Goal: Task Accomplishment & Management: Use online tool/utility

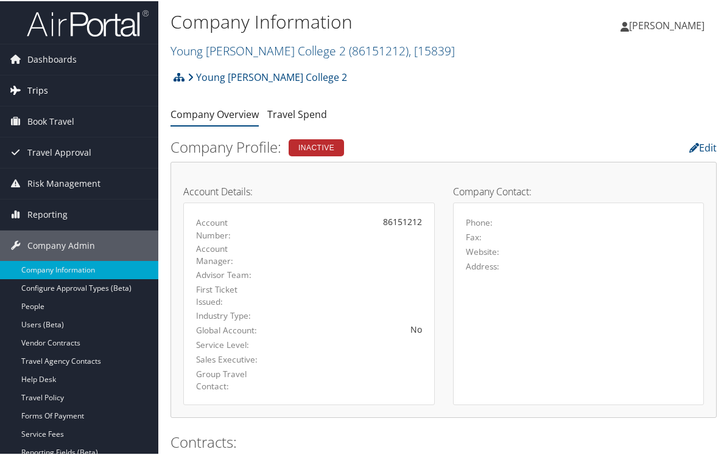
click at [44, 86] on span "Trips" at bounding box center [37, 89] width 21 height 30
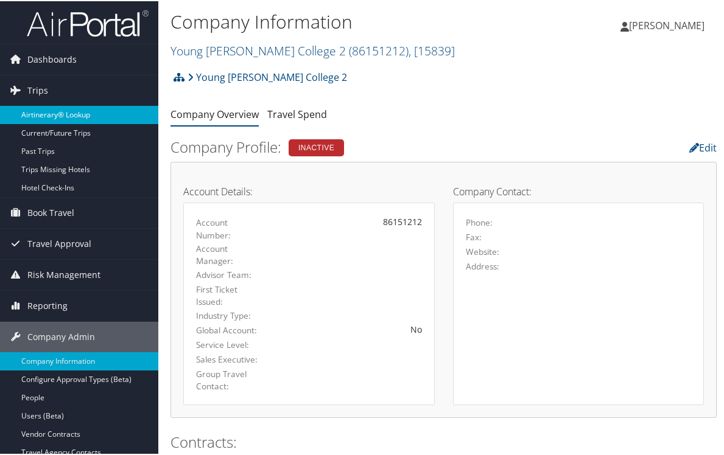
click at [52, 114] on link "Airtinerary® Lookup" at bounding box center [79, 114] width 158 height 18
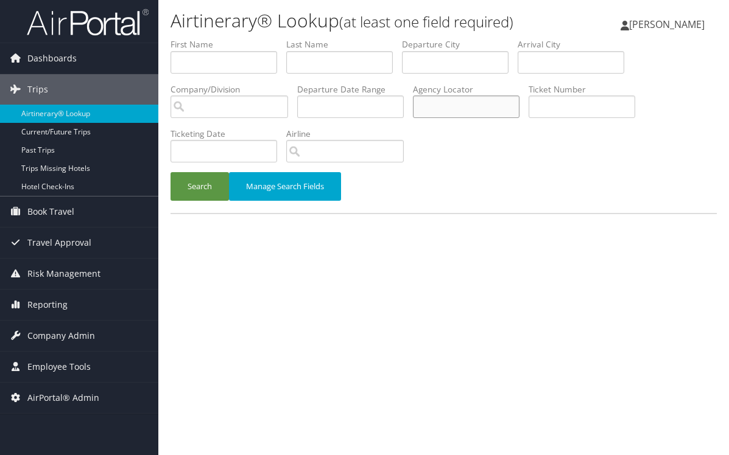
click at [442, 110] on input "text" at bounding box center [466, 107] width 107 height 23
paste input "DJ2PB4"
click at [202, 184] on button "Search" at bounding box center [199, 186] width 58 height 29
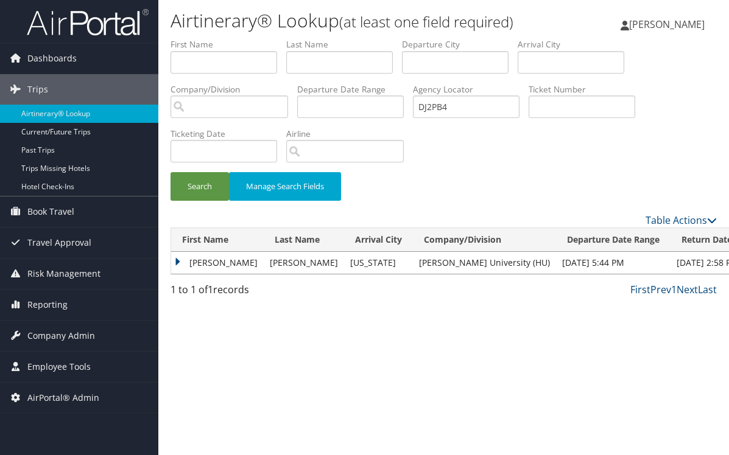
drag, startPoint x: 292, startPoint y: 358, endPoint x: 195, endPoint y: 276, distance: 126.5
click at [292, 358] on div "Airtinerary® Lookup (at least one field required) [PERSON_NAME] [PERSON_NAME] M…" at bounding box center [443, 227] width 570 height 455
drag, startPoint x: 454, startPoint y: 110, endPoint x: 383, endPoint y: 107, distance: 71.3
click at [383, 38] on ul "First Name Last Name Departure City Arrival City Company/Division Airport/City …" at bounding box center [443, 38] width 546 height 0
paste input "LZFBR"
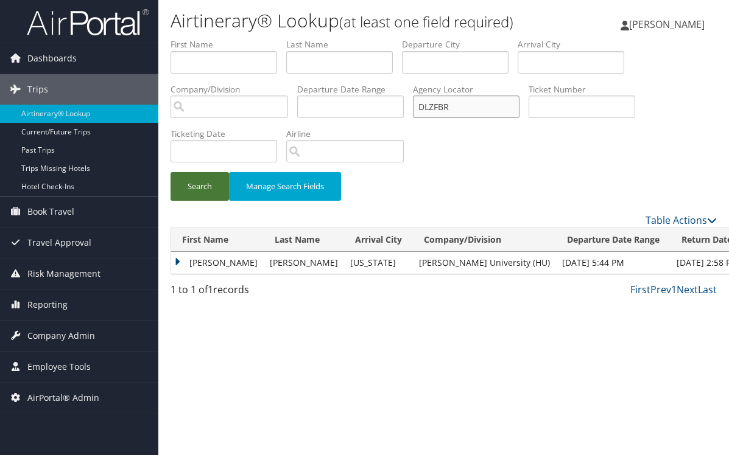
type input "DLZFBR"
click at [217, 188] on button "Search" at bounding box center [199, 186] width 58 height 29
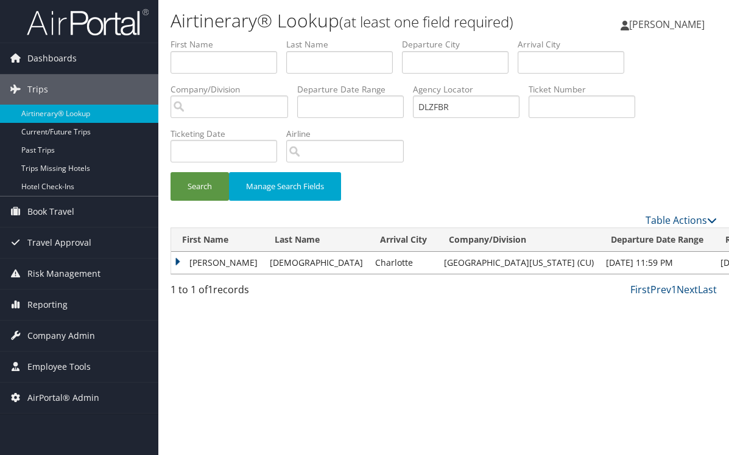
click at [174, 267] on td "[PERSON_NAME]" at bounding box center [217, 263] width 93 height 22
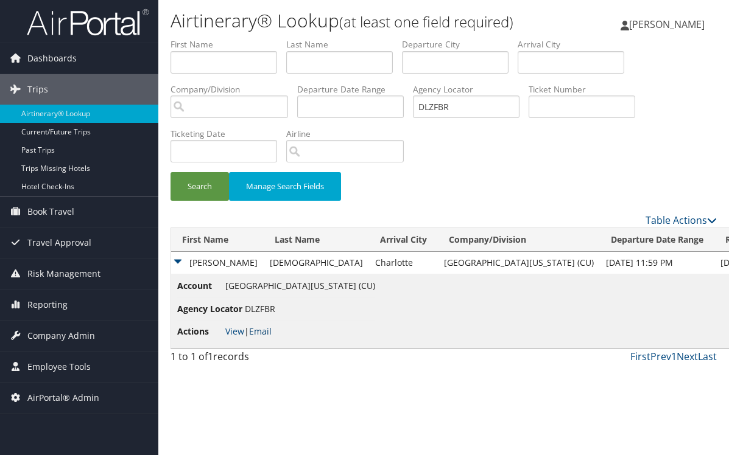
click at [267, 330] on link "Email" at bounding box center [260, 332] width 23 height 12
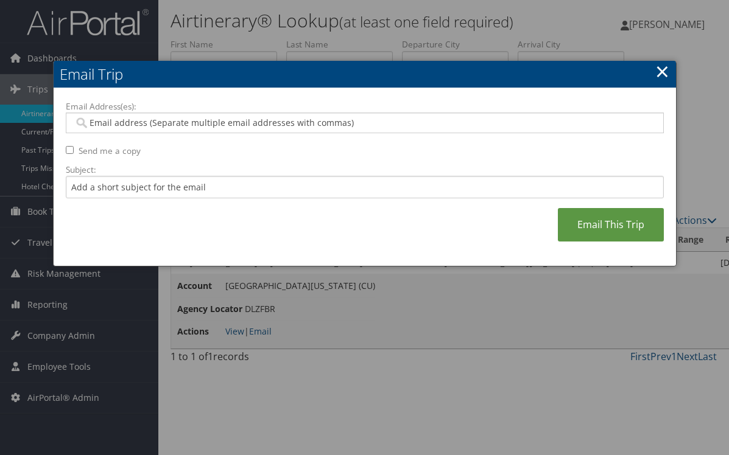
click at [138, 119] on input "Email Address(es):" at bounding box center [364, 123] width 581 height 12
paste input "[PERSON_NAME][DOMAIN_NAME][PERSON_NAME]"
type input "[PERSON_NAME][DOMAIN_NAME][PERSON_NAME]"
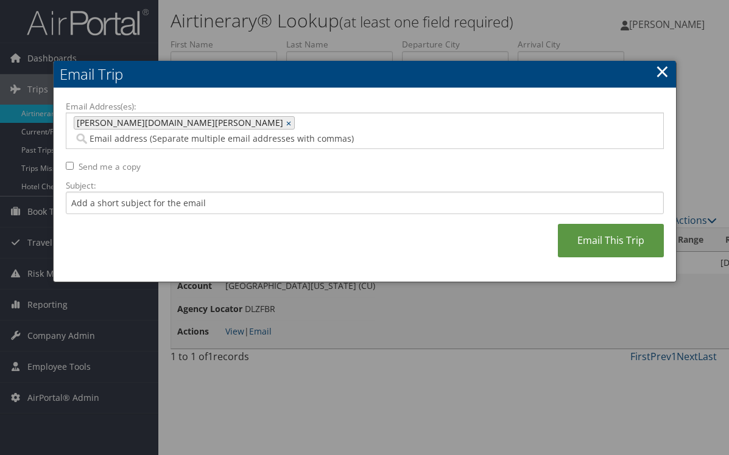
click at [172, 121] on span "[PERSON_NAME][DOMAIN_NAME][PERSON_NAME]" at bounding box center [178, 123] width 209 height 12
type input "[PERSON_NAME][DOMAIN_NAME][PERSON_NAME]"
click at [286, 125] on link "×" at bounding box center [290, 123] width 8 height 12
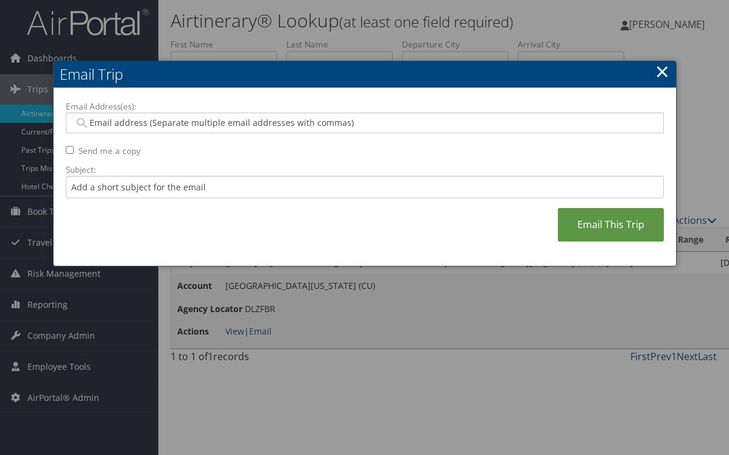
click at [203, 129] on div "[PERSON_NAME][DOMAIN_NAME][PERSON_NAME]" at bounding box center [365, 123] width 598 height 21
click at [169, 124] on input "Email Address(es):" at bounding box center [364, 123] width 581 height 12
type input "[PERSON_NAME][EMAIL_ADDRESS][PERSON_NAME][DOMAIN_NAME]"
click at [209, 190] on input "Subject:" at bounding box center [365, 187] width 598 height 23
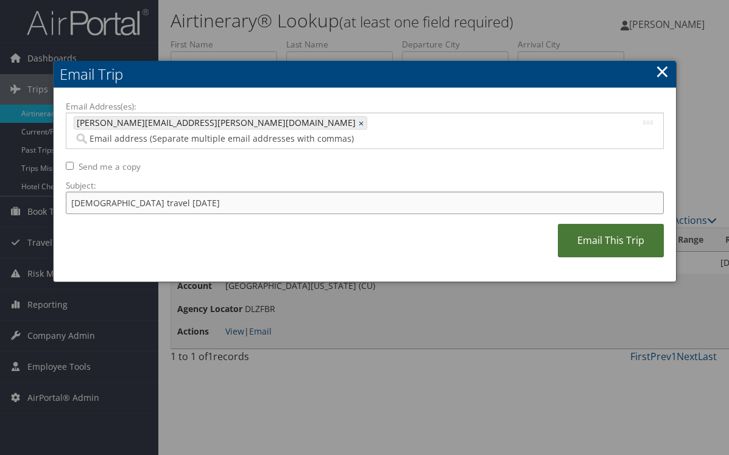
type input "[DEMOGRAPHIC_DATA] travel [DATE]"
click at [592, 224] on link "Email This Trip" at bounding box center [611, 240] width 106 height 33
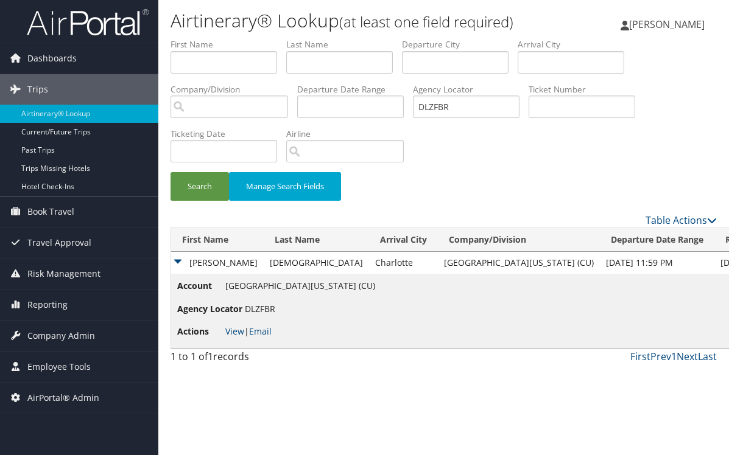
click at [570, 184] on div "Search Manage Search Fields" at bounding box center [443, 192] width 564 height 41
click at [214, 429] on div "Airtinerary® Lookup (at least one field required) [PERSON_NAME] [PERSON_NAME] M…" at bounding box center [443, 227] width 570 height 455
click at [277, 421] on div "Airtinerary® Lookup (at least one field required) [PERSON_NAME] [PERSON_NAME] M…" at bounding box center [443, 227] width 570 height 455
click at [275, 421] on div "Airtinerary® Lookup (at least one field required) [PERSON_NAME] [PERSON_NAME] M…" at bounding box center [443, 227] width 570 height 455
